Goal: Task Accomplishment & Management: Use online tool/utility

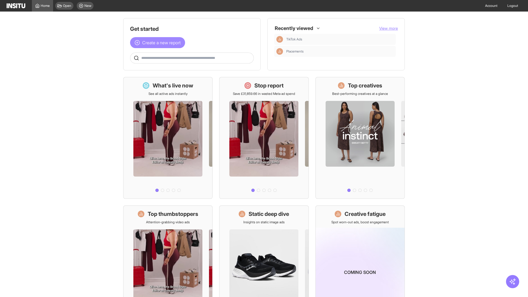
click at [159, 43] on span "Create a new report" at bounding box center [161, 42] width 38 height 7
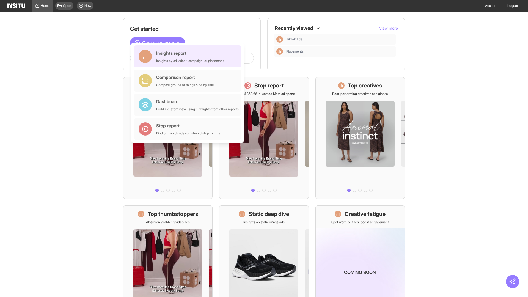
click at [189, 56] on div "Insights report Insights by ad, adset, campaign, or placement" at bounding box center [190, 56] width 68 height 13
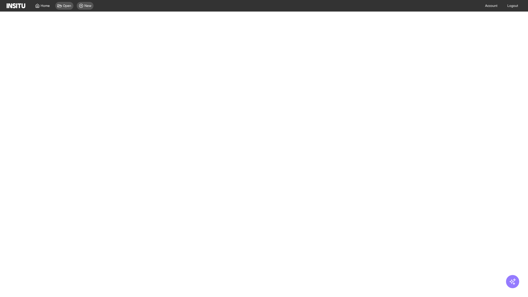
select select "**"
